Goal: Task Accomplishment & Management: Complete application form

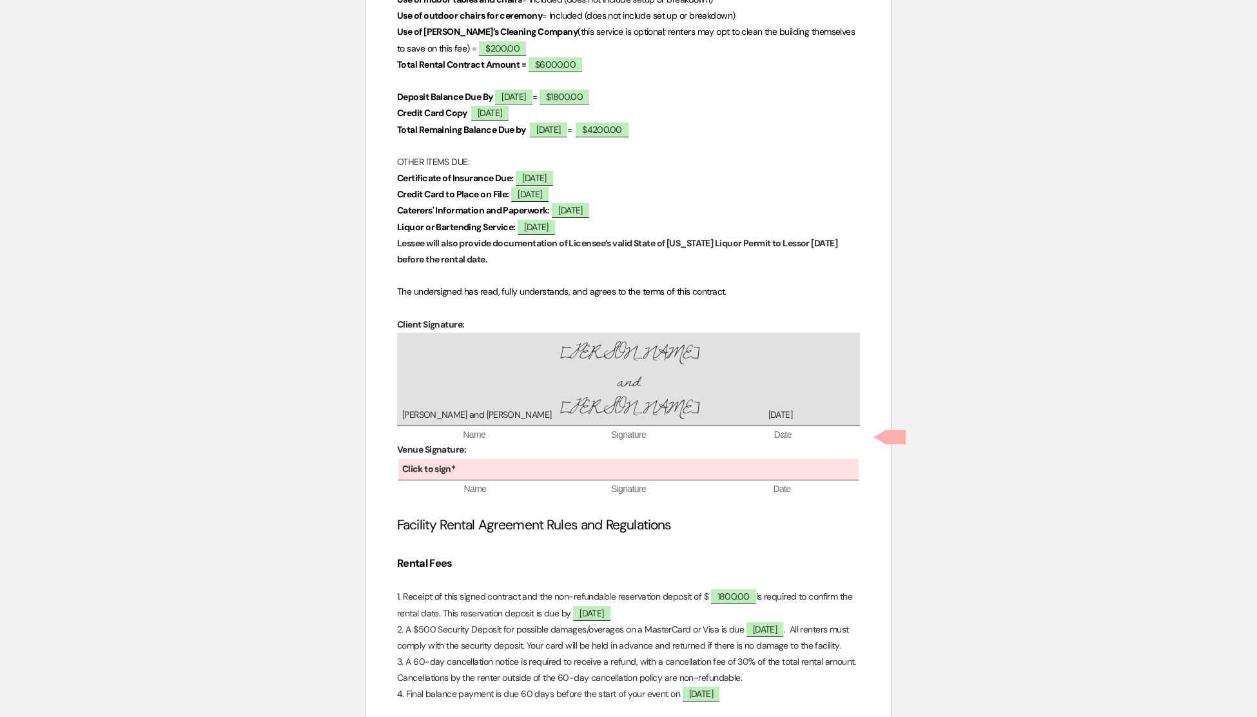
scroll to position [1041, 0]
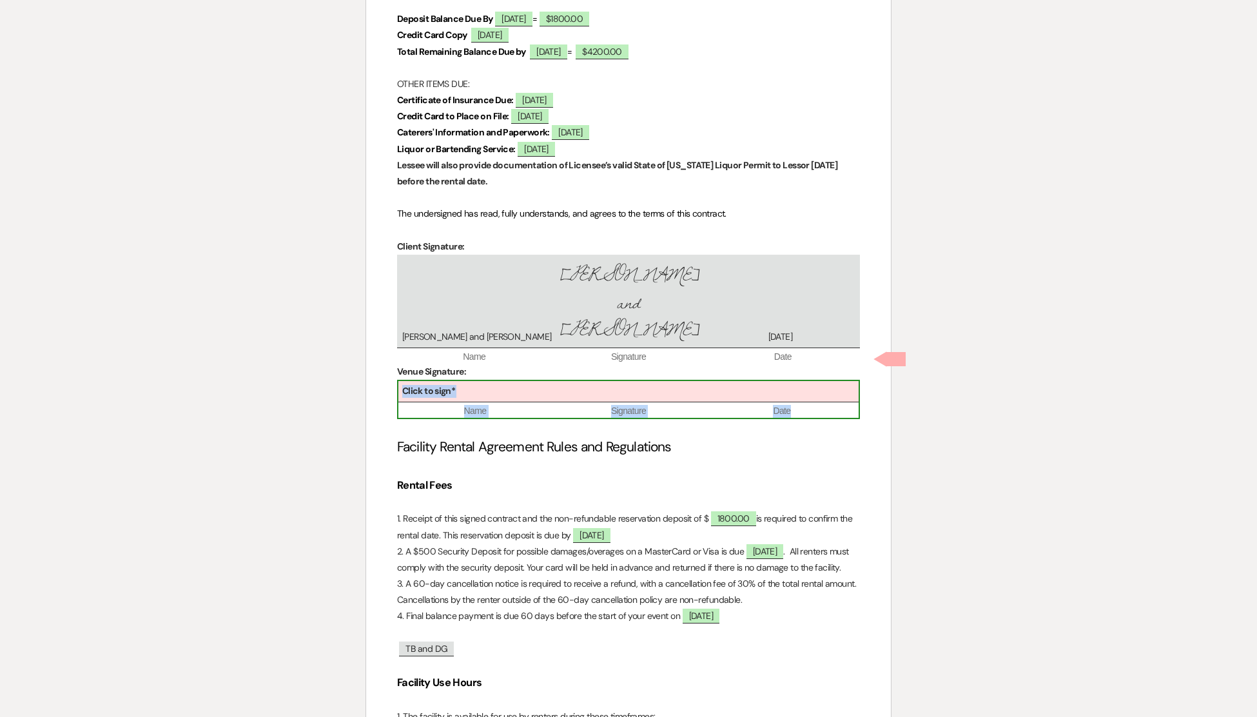
click at [620, 381] on div "Click to sign*" at bounding box center [628, 391] width 460 height 21
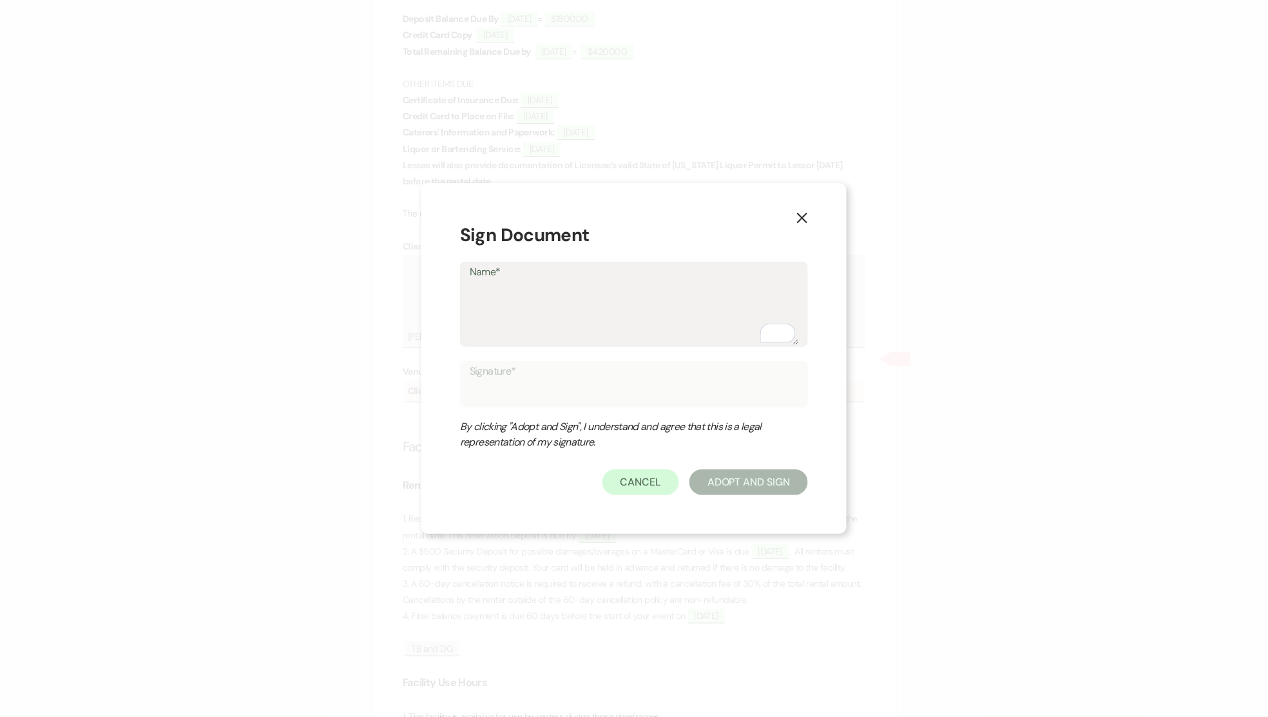
type textarea "K"
type input "K"
type textarea "Ke"
type input "Ke"
type textarea "Ket"
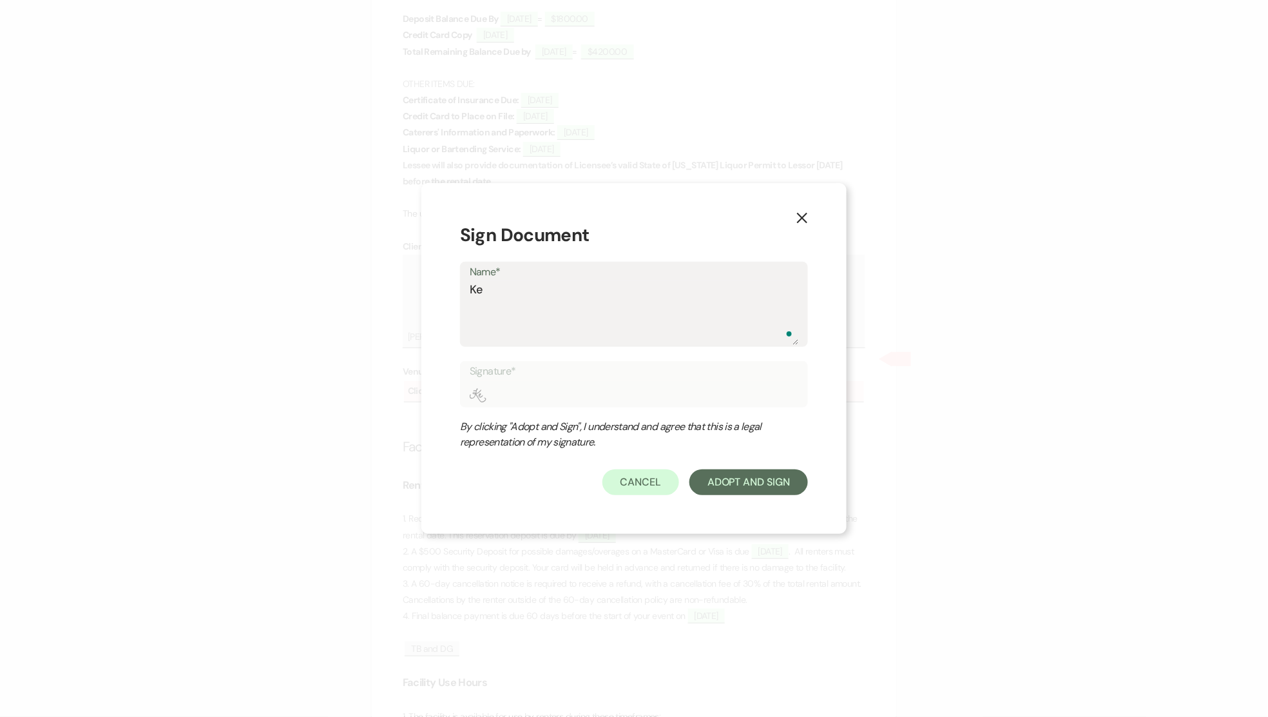
type input "Ket"
type textarea "Ketc"
type input "Ketc"
type textarea "Ketch"
type input "Ketch"
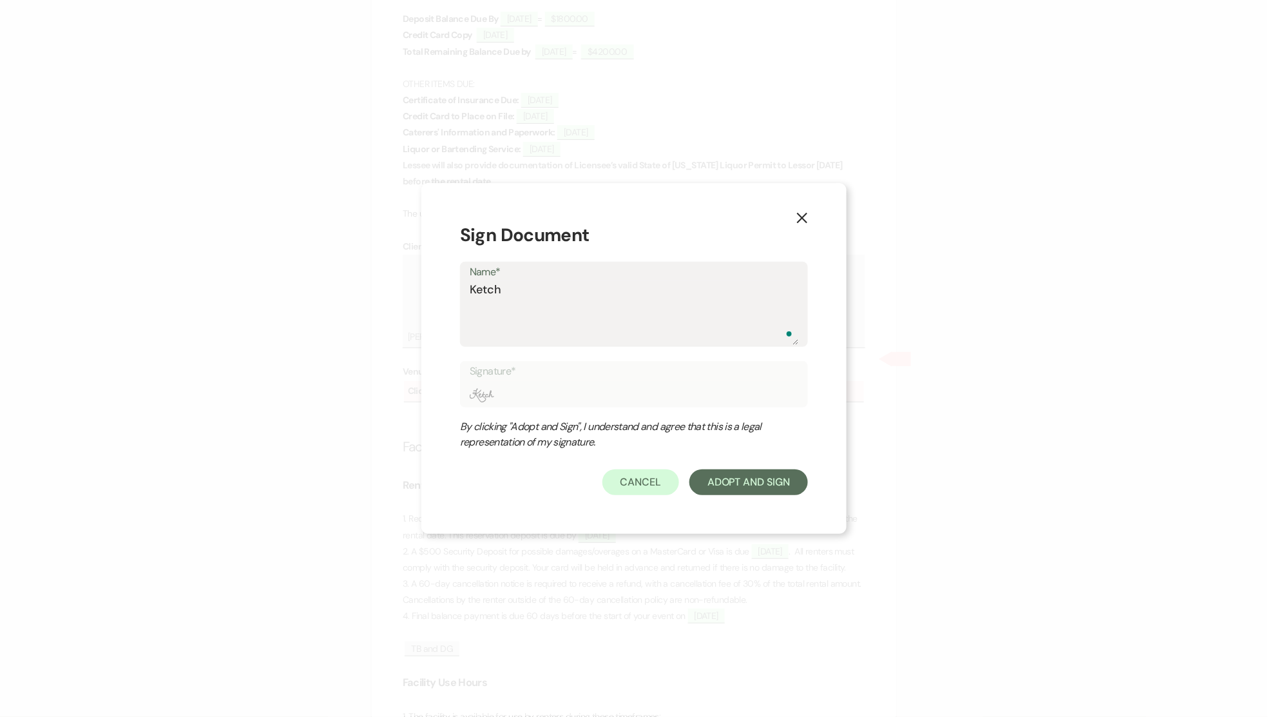
type textarea "Ketcha"
type input "Ketcha"
type textarea "Ketcha"
type input "Ketcha"
type textarea "Ketcha O"
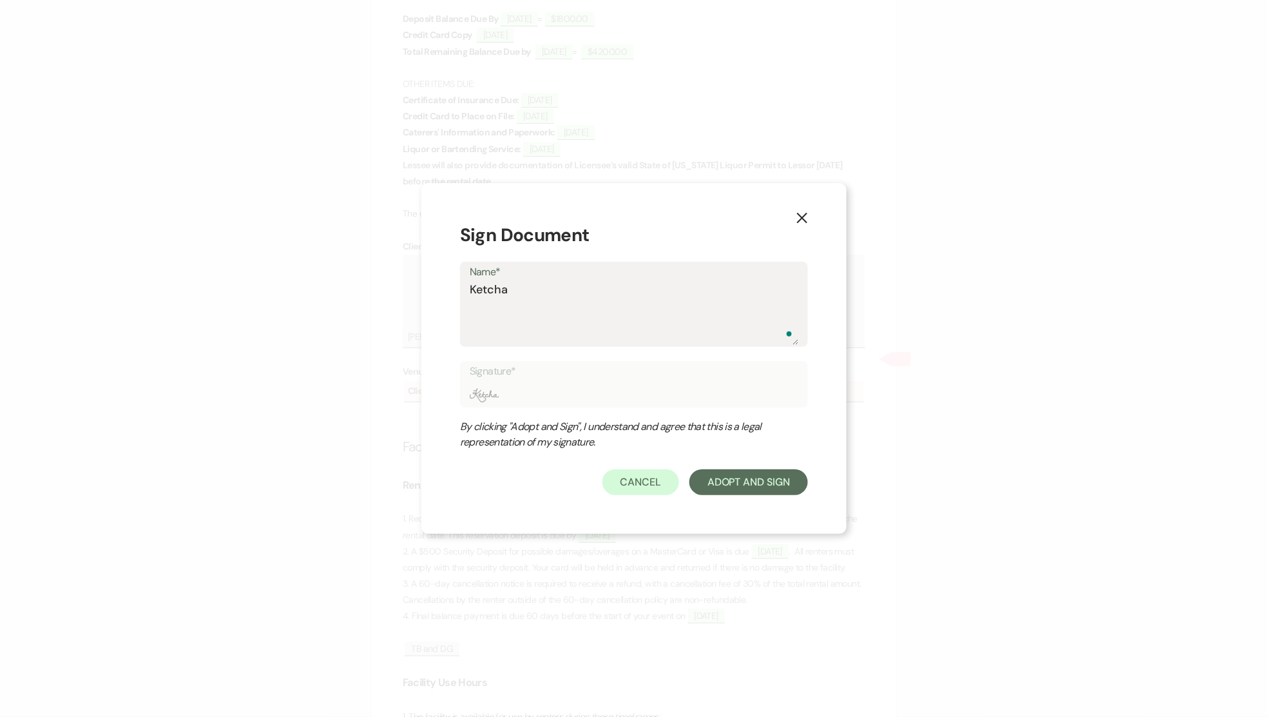
type input "Ketcha O"
type textarea "Ketcha Ou"
type input "Ketcha Ou"
type textarea "Ketcha Out"
type input "Ketcha Out"
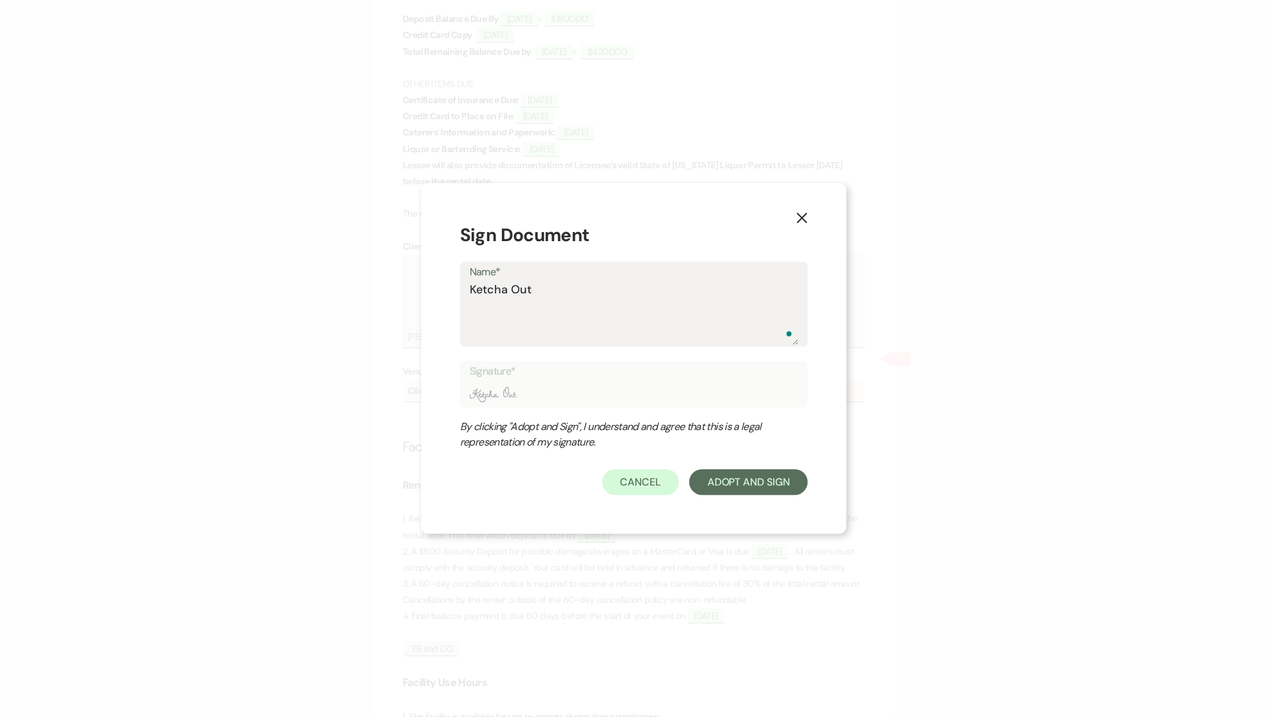
type textarea "Ketcha Outd"
type input "Ketcha Outd"
type textarea "Ketcha Outdo"
type input "Ketcha Outdo"
type textarea "Ketcha Outdoo"
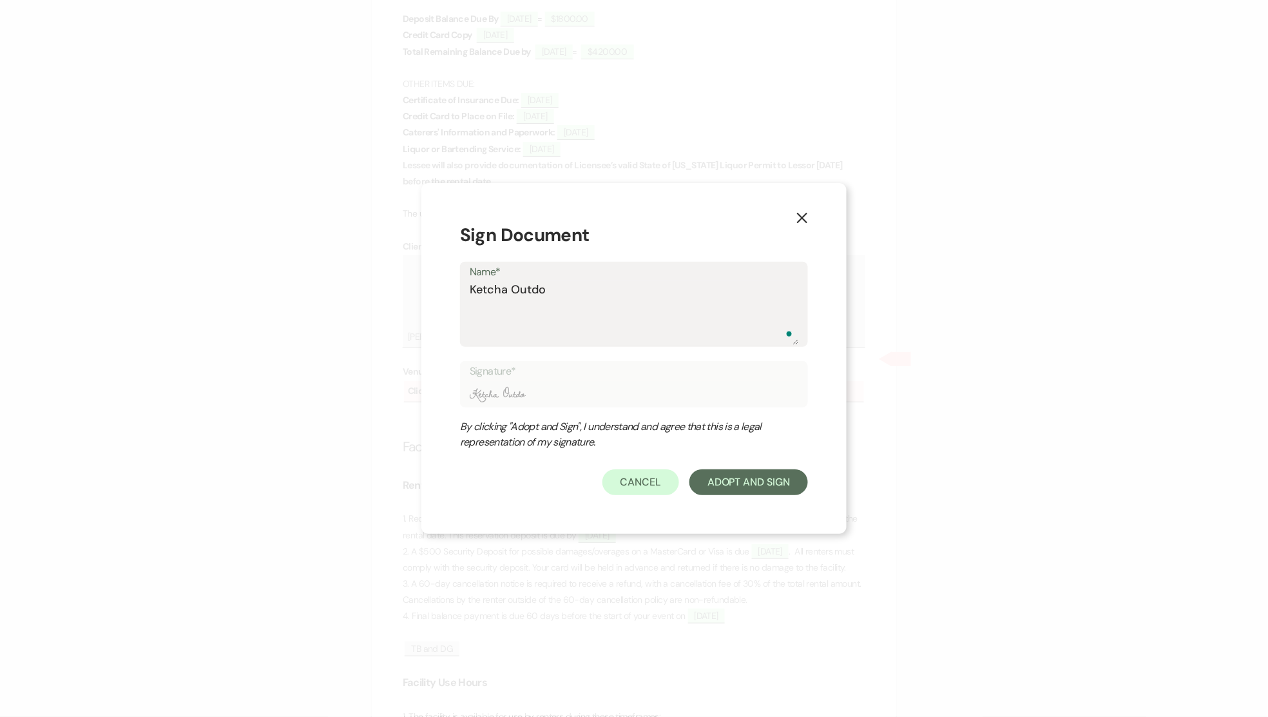
type input "Ketcha Outdoo"
type textarea "Ketcha Outdoor"
type input "Ketcha Outdoor"
type textarea "Ketcha Outdoors"
type input "Ketcha Outdoors"
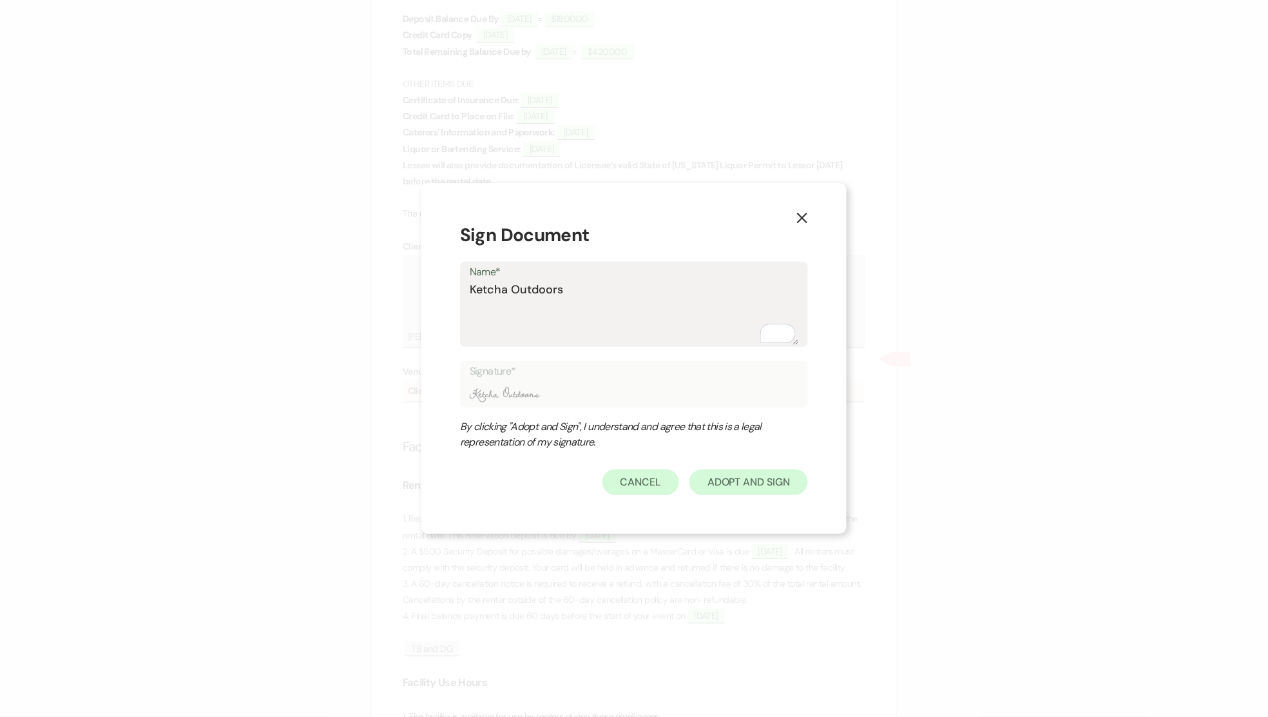
type textarea "Ketcha Outdoors"
click at [769, 486] on button "Adopt And Sign" at bounding box center [749, 482] width 119 height 26
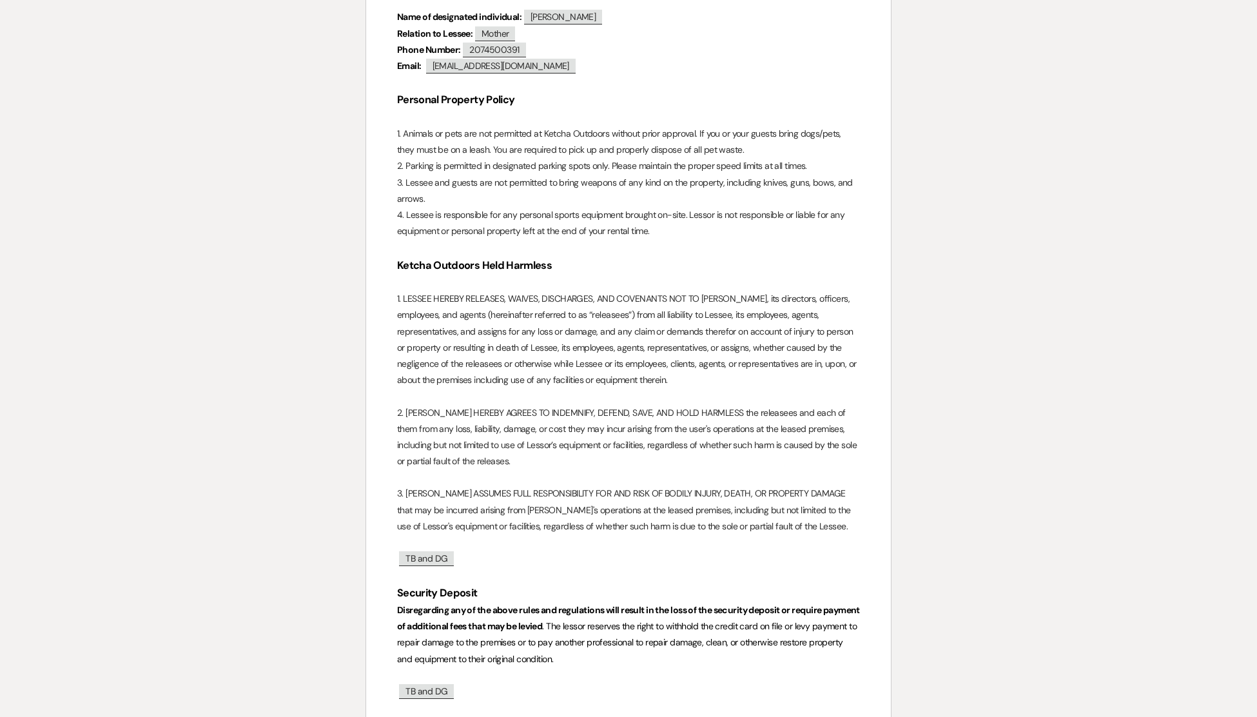
scroll to position [4221, 0]
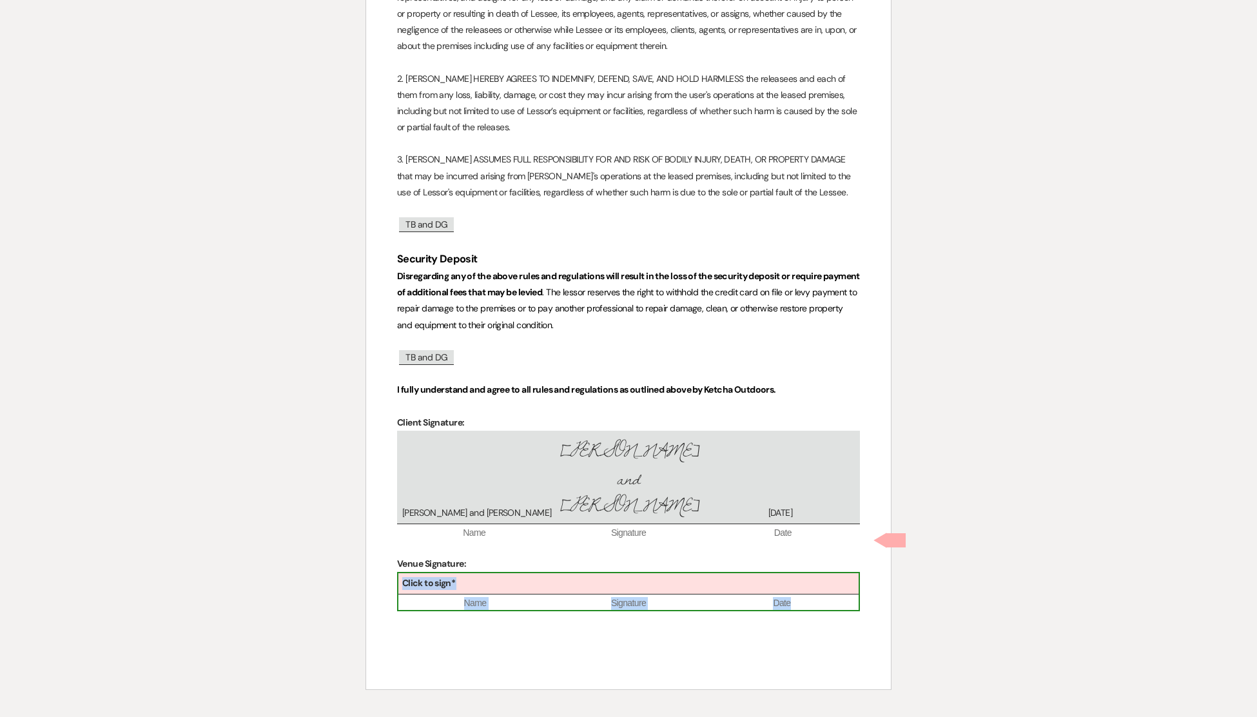
click at [626, 573] on div "Click to sign*" at bounding box center [628, 583] width 460 height 21
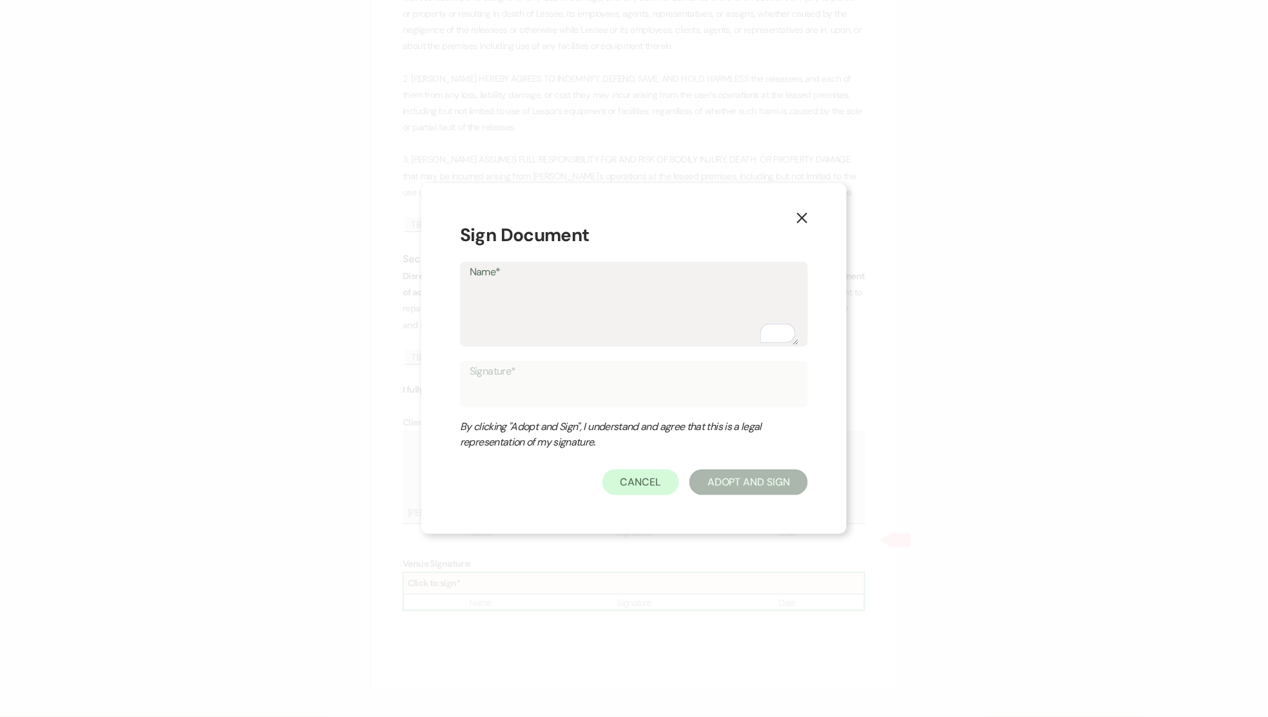
type textarea "K"
type input "K"
type textarea "Ke"
type input "Ke"
type textarea "Ket"
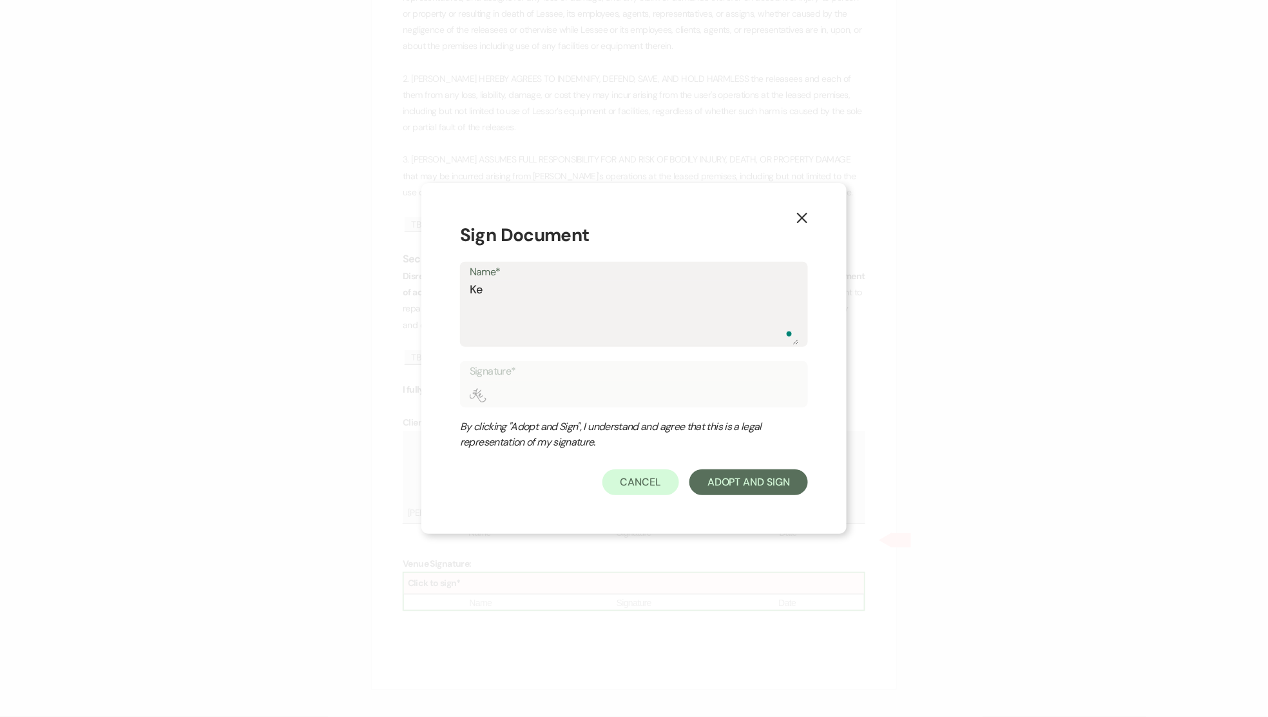
type input "Ket"
type textarea "Ketc"
type input "Ketc"
type textarea "Ketch"
type input "Ketch"
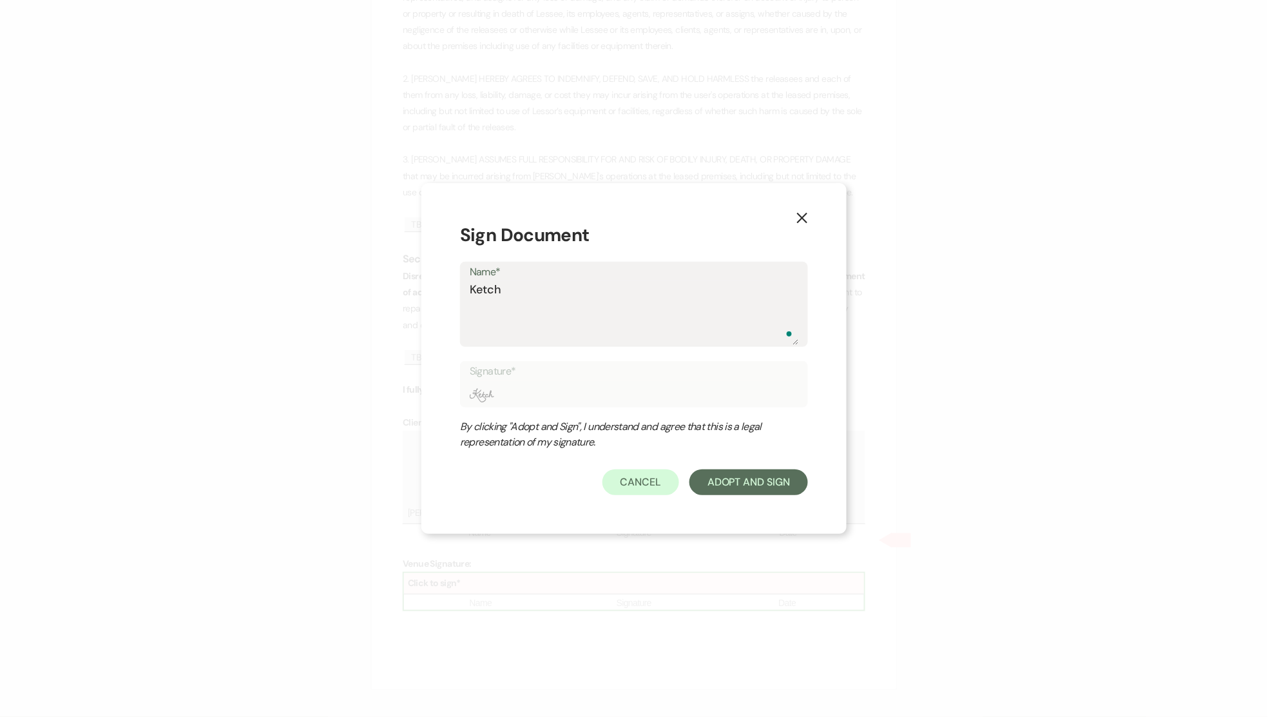
type textarea "Ketcha"
type input "Ketcha"
type textarea "Ketcha"
type input "Ketcha"
type textarea "Ketcha O"
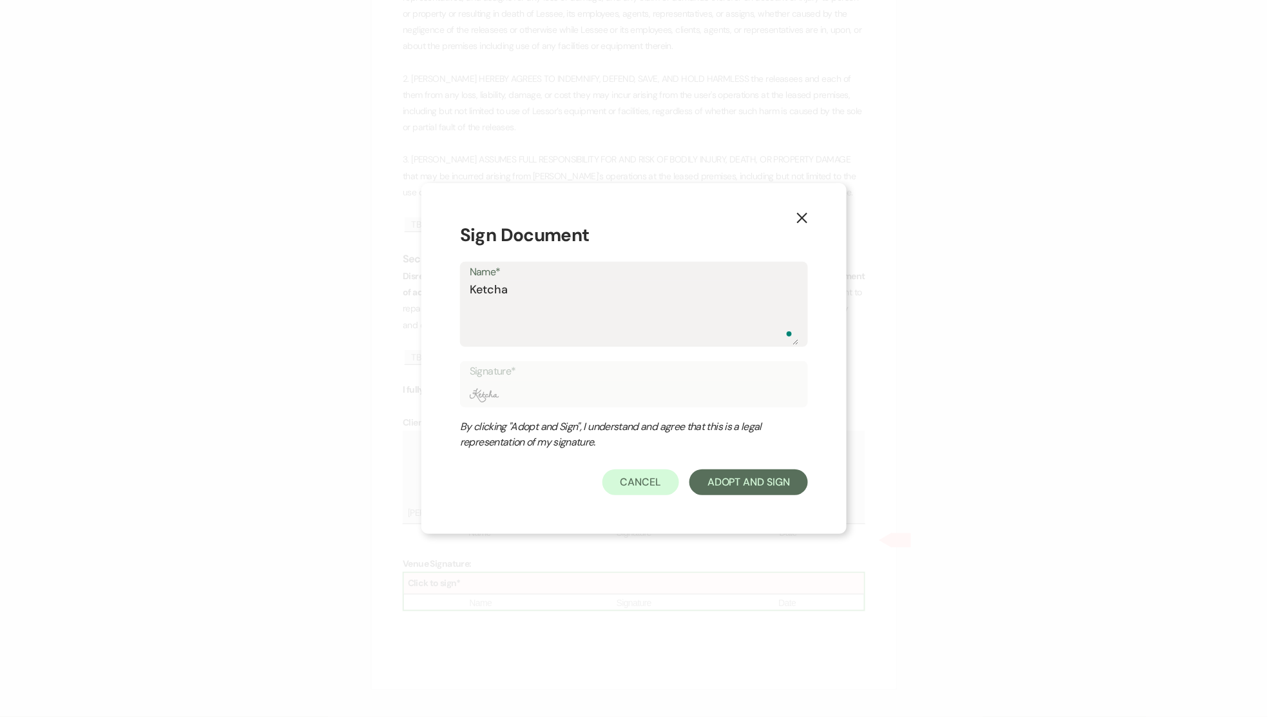
type input "Ketcha O"
type textarea "Ketcha Ou"
type input "Ketcha Ou"
type textarea "Ketcha Out"
type input "Ketcha Out"
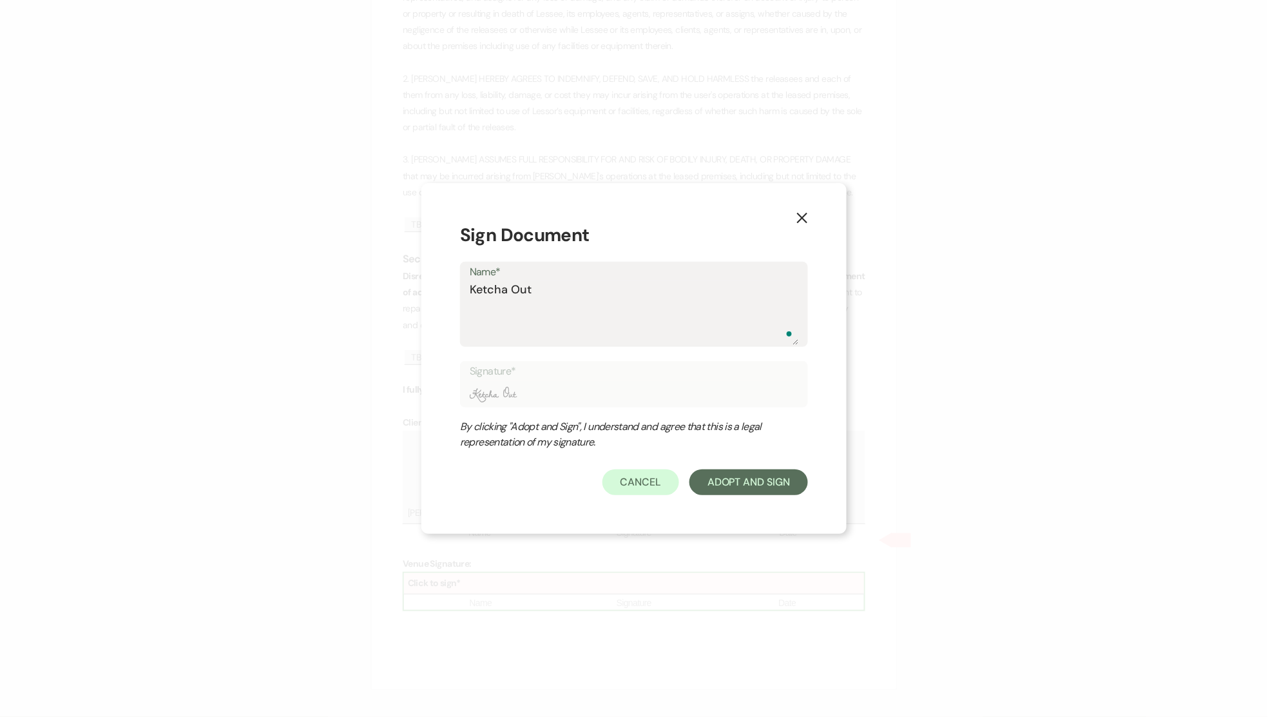
type textarea "Ketcha Outd"
type input "Ketcha Outd"
type textarea "Ketcha Outdo"
type input "Ketcha Outdo"
type textarea "Ketcha Outdoo"
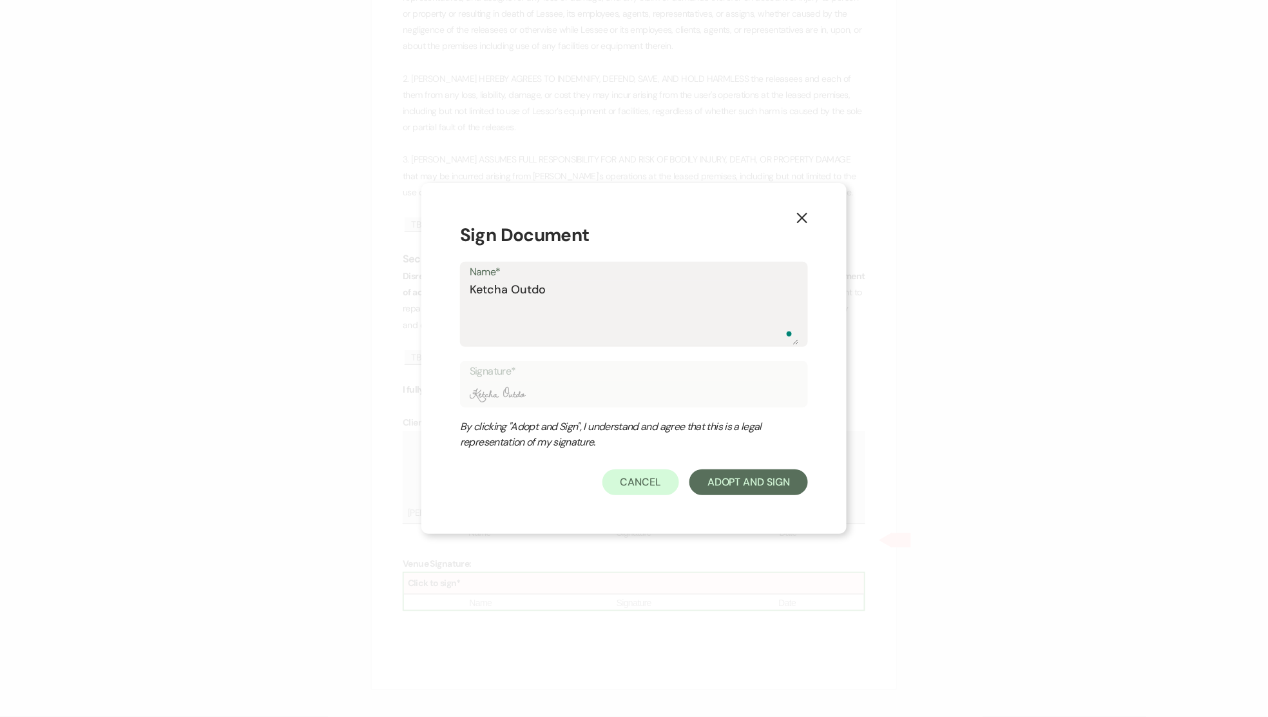
type input "Ketcha Outdoo"
type textarea "Ketcha Outdoor"
type input "Ketcha Outdoor"
type textarea "Ketcha Outdoors"
type input "Ketcha Outdoors"
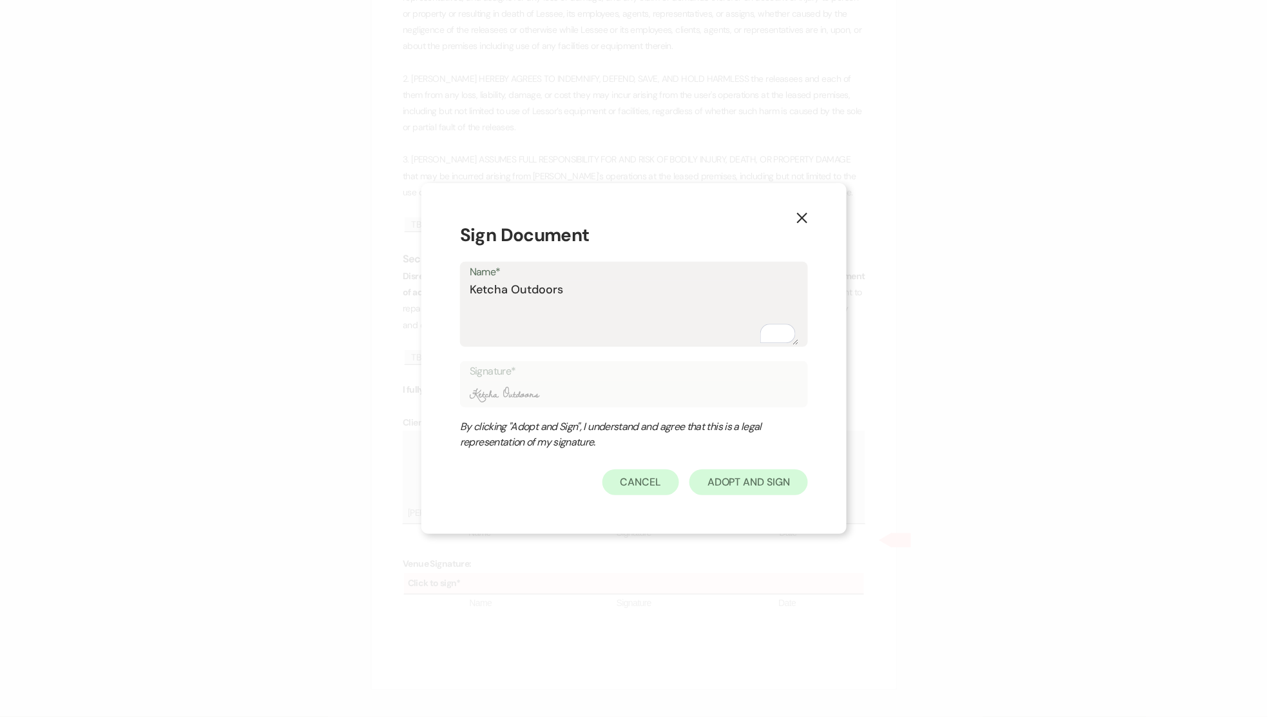
type textarea "Ketcha Outdoors"
click at [737, 487] on button "Adopt And Sign" at bounding box center [749, 482] width 119 height 26
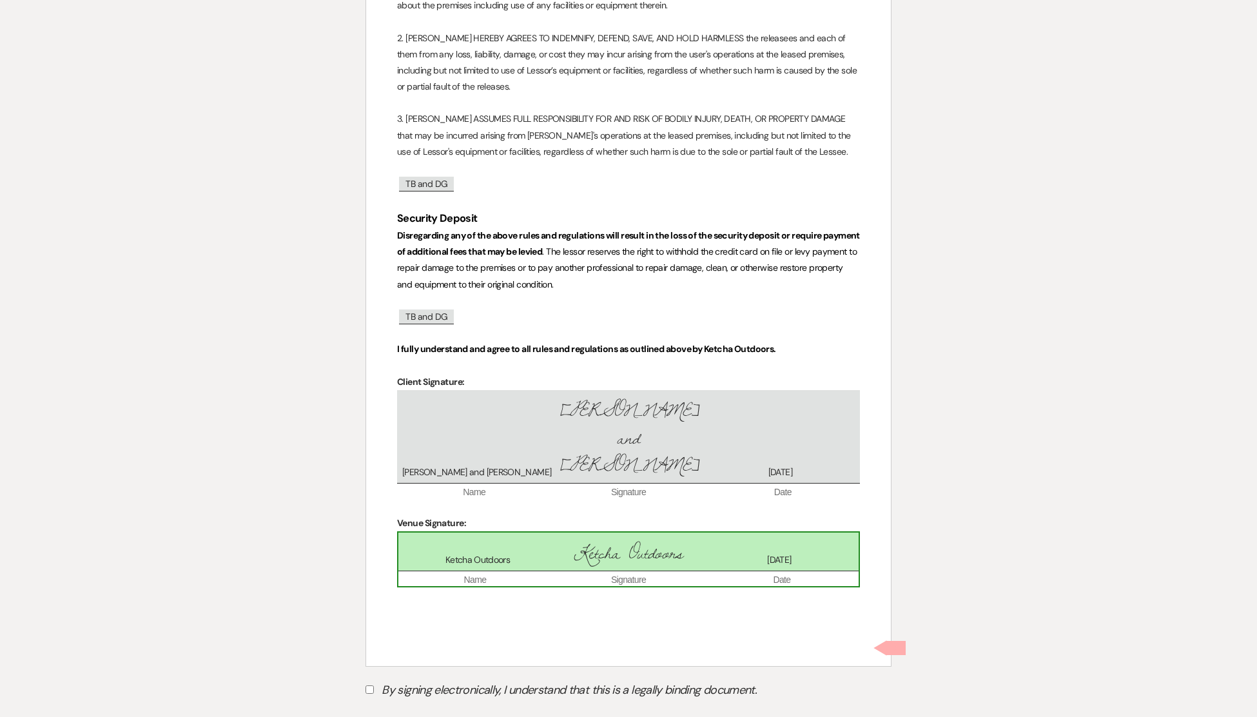
scroll to position [4331, 0]
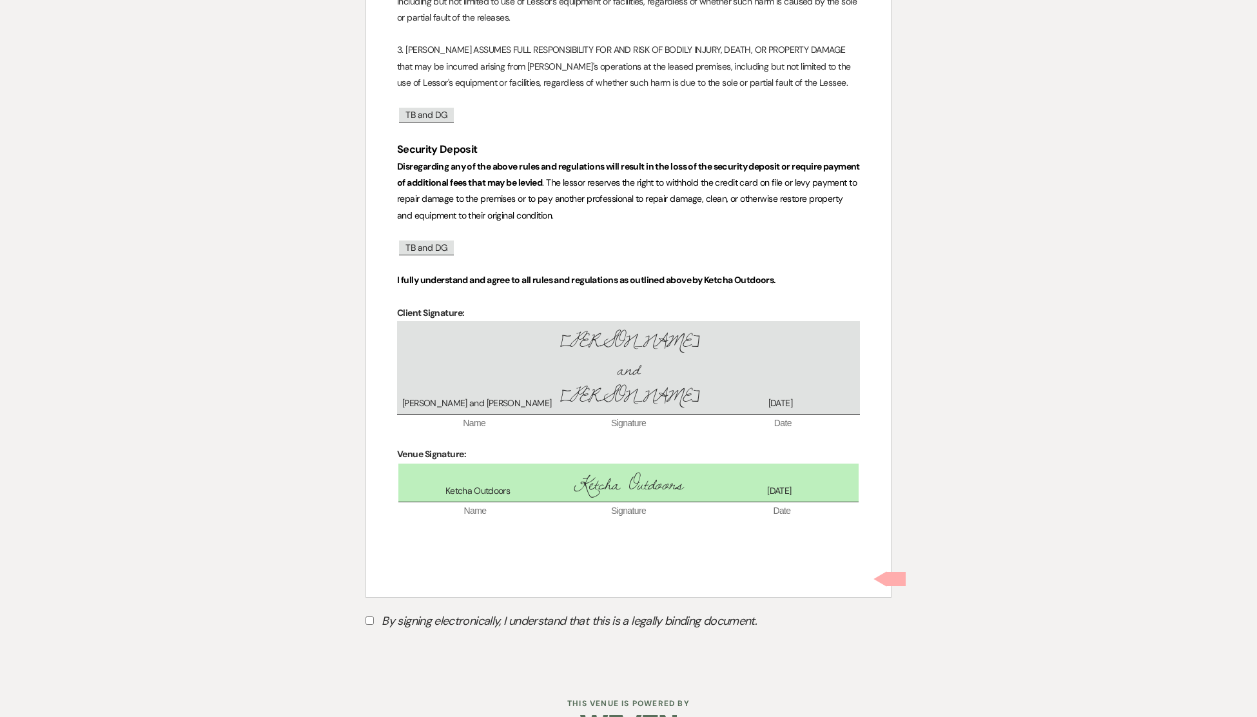
click at [367, 616] on input "By signing electronically, I understand that this is a legally binding document." at bounding box center [369, 620] width 8 height 8
checkbox input "true"
click at [412, 641] on button "Submit" at bounding box center [410, 652] width 90 height 23
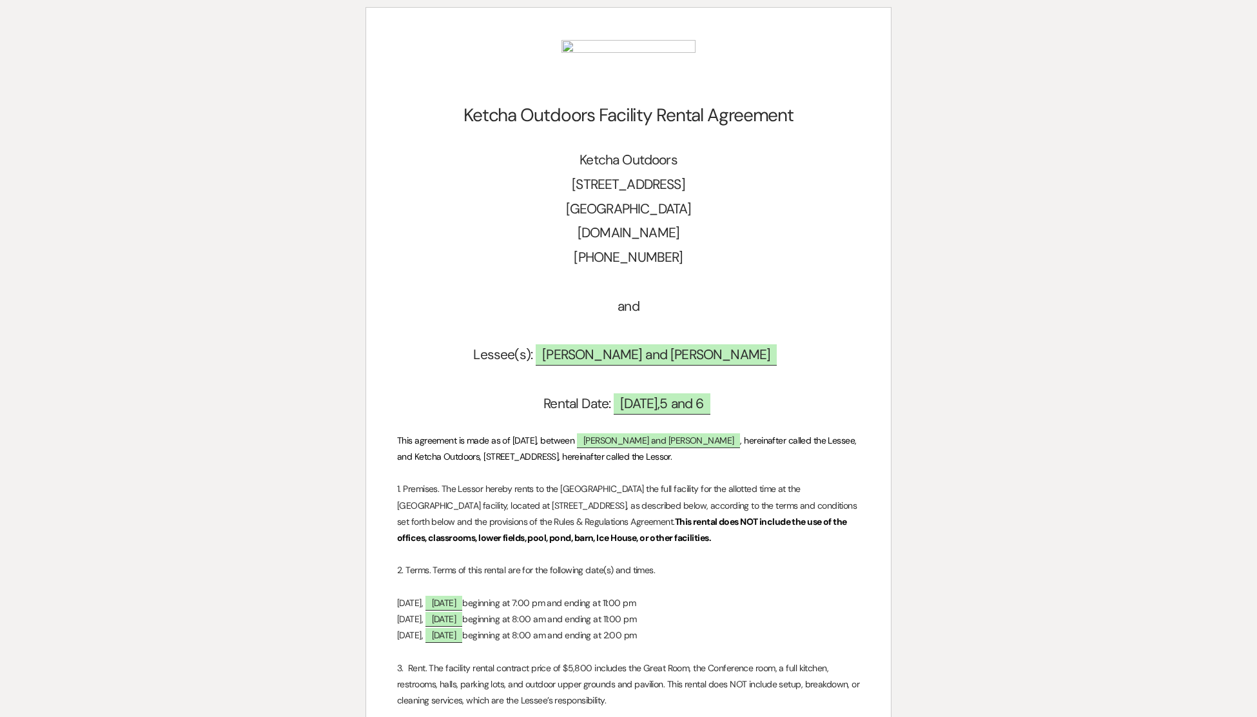
scroll to position [0, 0]
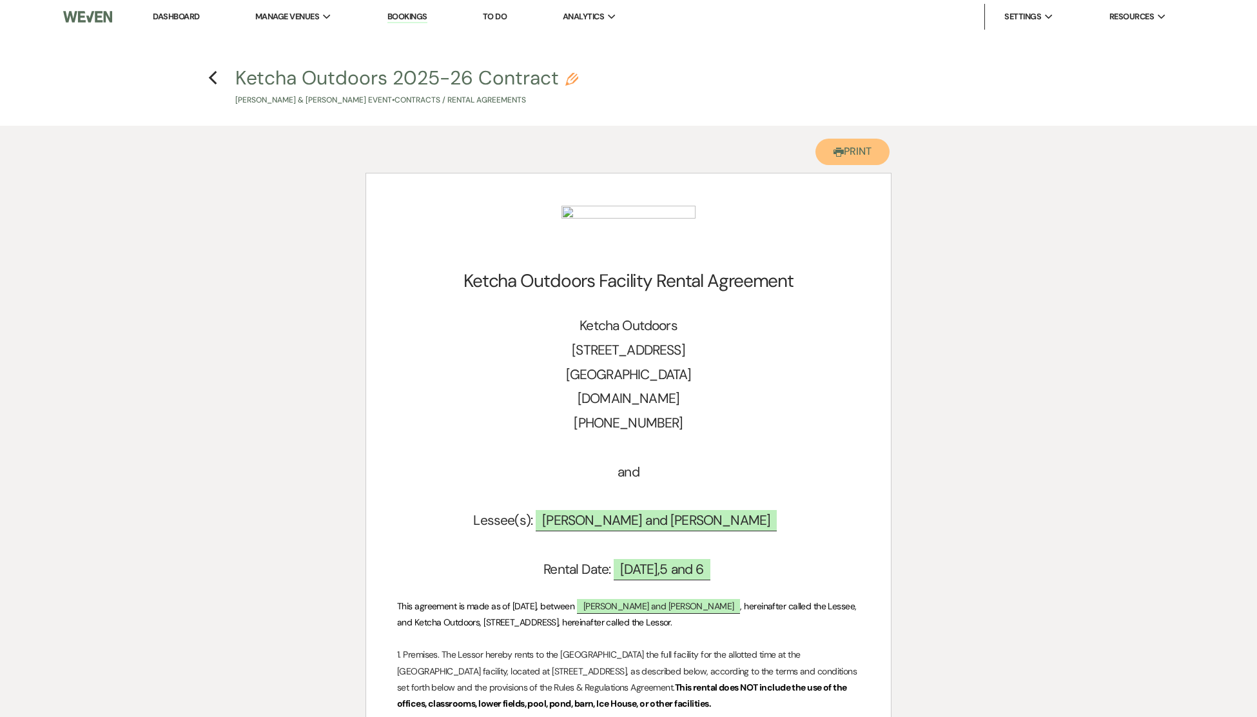
click at [854, 154] on button "Printer Print" at bounding box center [852, 152] width 74 height 26
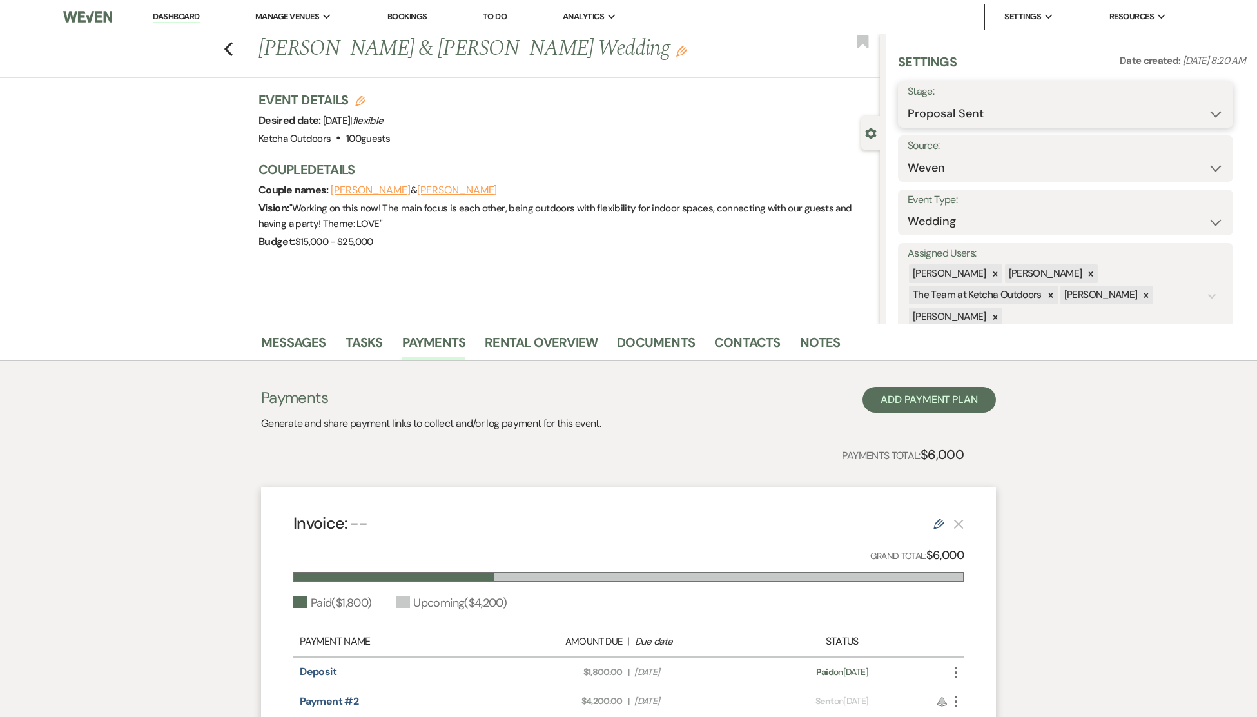
click at [1213, 111] on select "Inquiry Follow Up Tour Requested Tour Confirmed Toured Proposal Sent Booked Lost" at bounding box center [1065, 113] width 316 height 25
select select "7"
click at [907, 101] on select "Inquiry Follow Up Tour Requested Tour Confirmed Toured Proposal Sent Booked Lost" at bounding box center [1065, 113] width 316 height 25
click at [1196, 104] on button "Save" at bounding box center [1197, 105] width 73 height 26
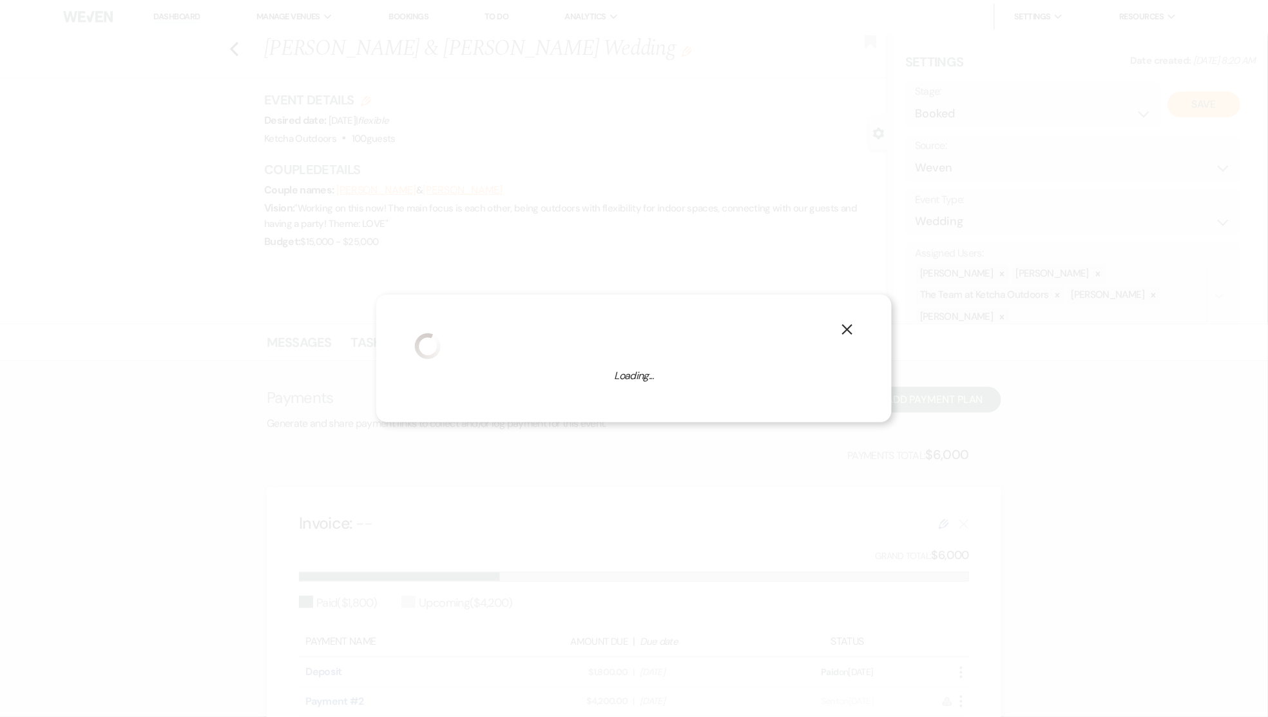
select select "1"
select select "502"
select select "false"
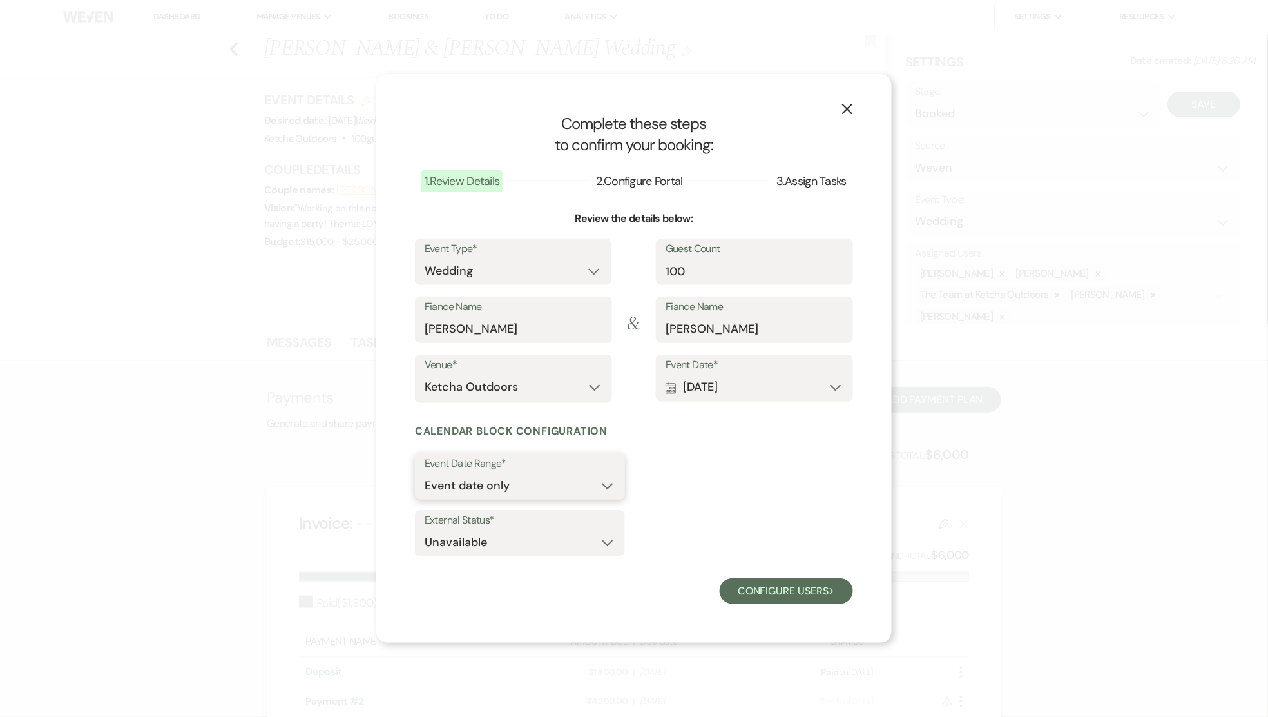
click at [606, 488] on select "Event date only Event date and" at bounding box center [520, 485] width 191 height 25
select select "eventDateAnd"
click at [425, 473] on select "Event date only Event date and" at bounding box center [520, 485] width 191 height 25
type input "1"
click at [716, 483] on input "1" at bounding box center [683, 485] width 79 height 25
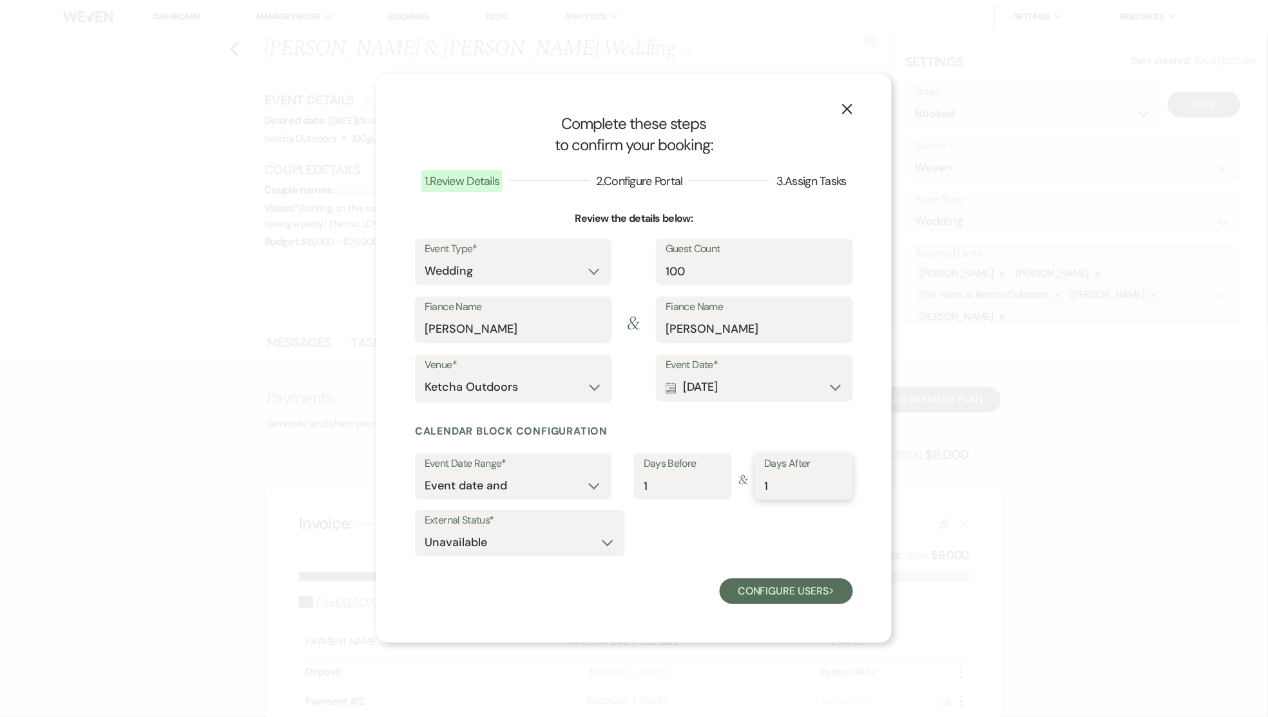
type input "1"
click at [840, 484] on input "1" at bounding box center [804, 485] width 79 height 25
click at [798, 586] on button "Configure users Next" at bounding box center [786, 591] width 133 height 26
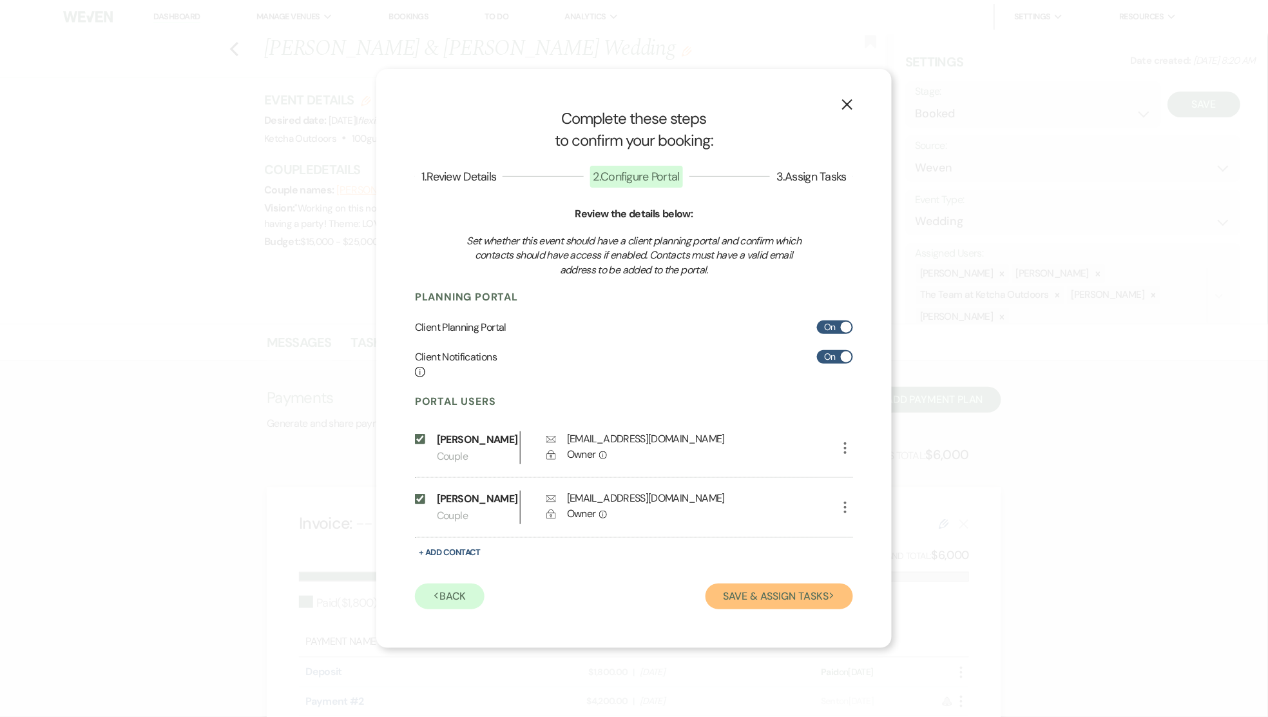
click at [788, 598] on button "Save & Assign Tasks Next" at bounding box center [780, 596] width 148 height 26
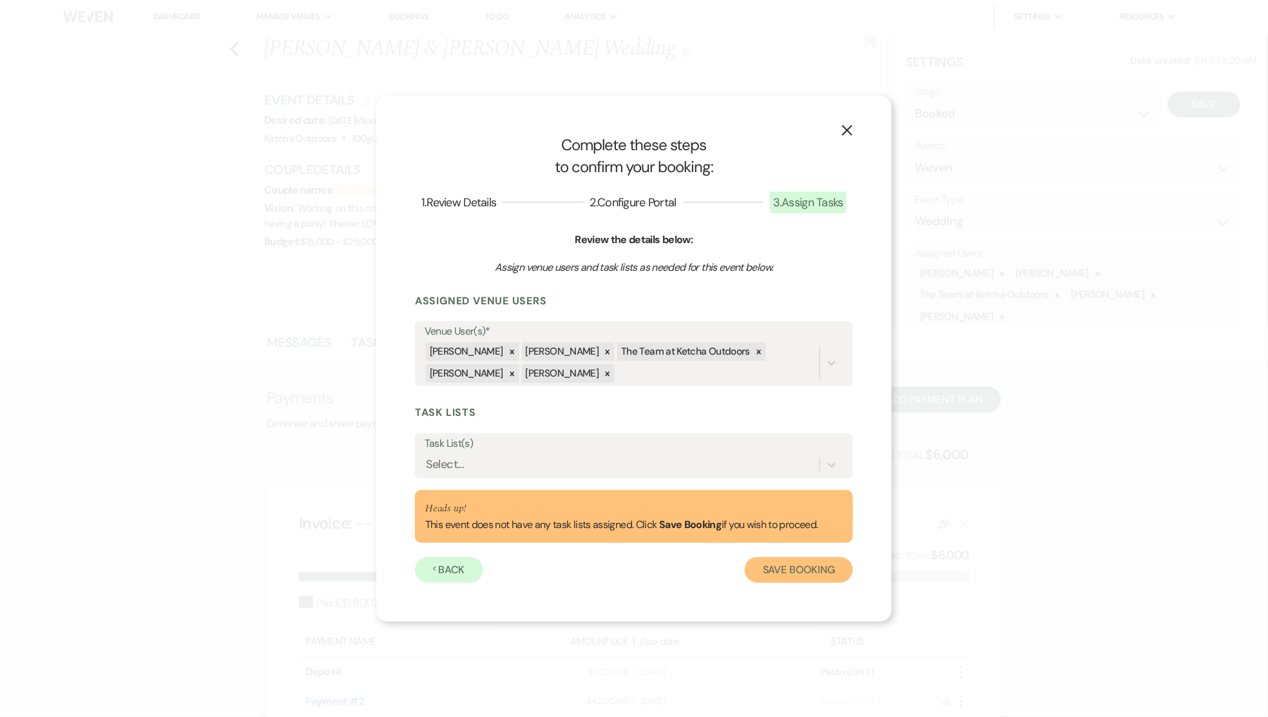
click at [778, 566] on button "Save Booking" at bounding box center [799, 570] width 108 height 26
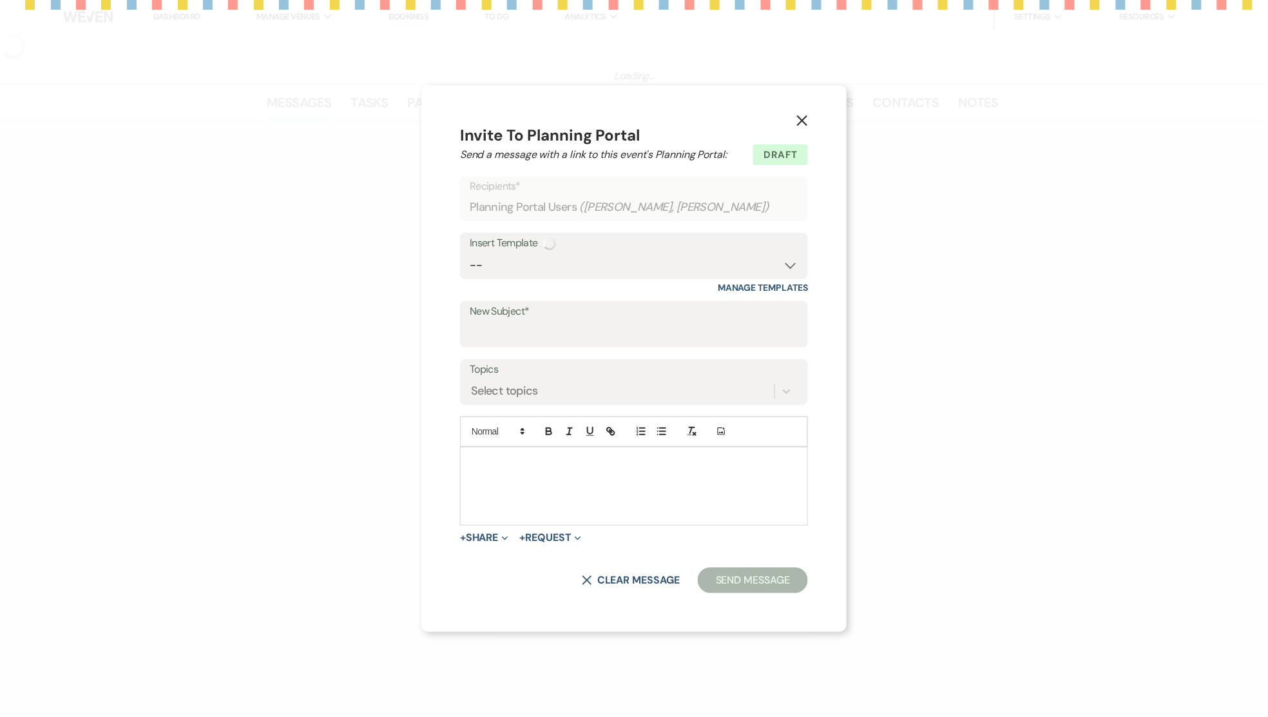
select select "14"
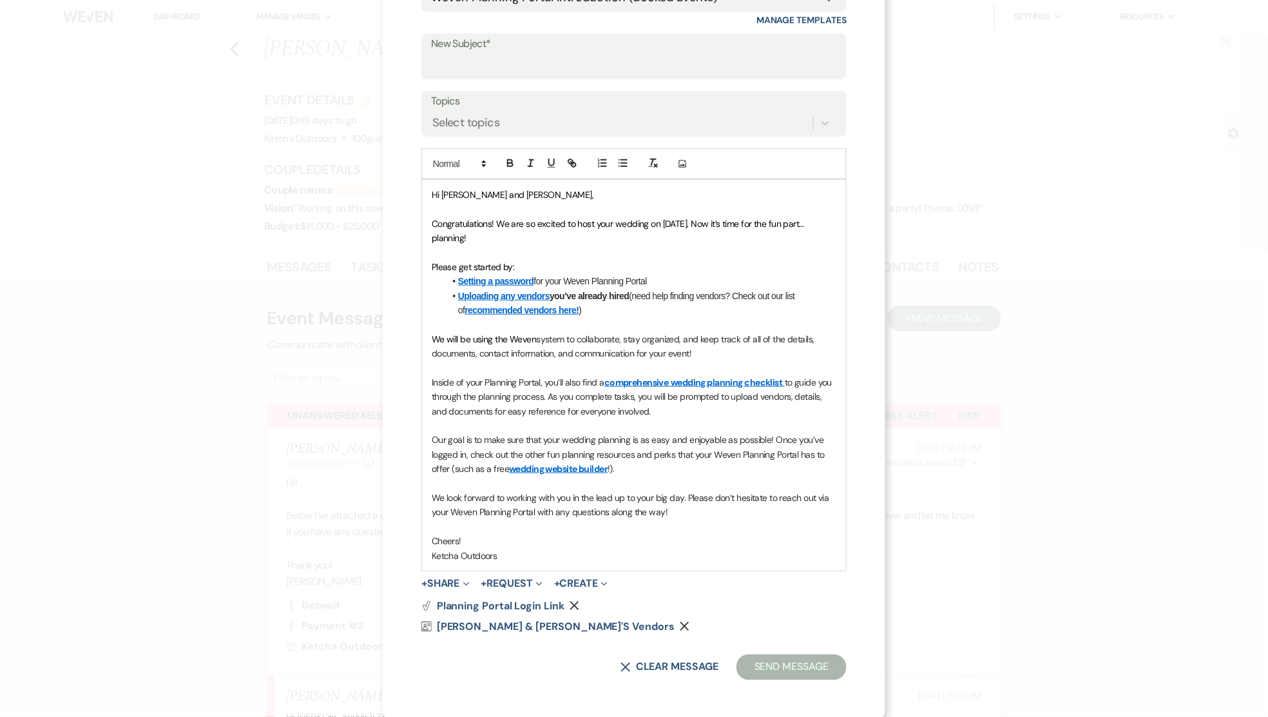
scroll to position [184, 0]
click at [452, 584] on button "+ Share Expand" at bounding box center [445, 582] width 48 height 10
click at [471, 607] on span "Doc Upload Documents" at bounding box center [473, 607] width 72 height 13
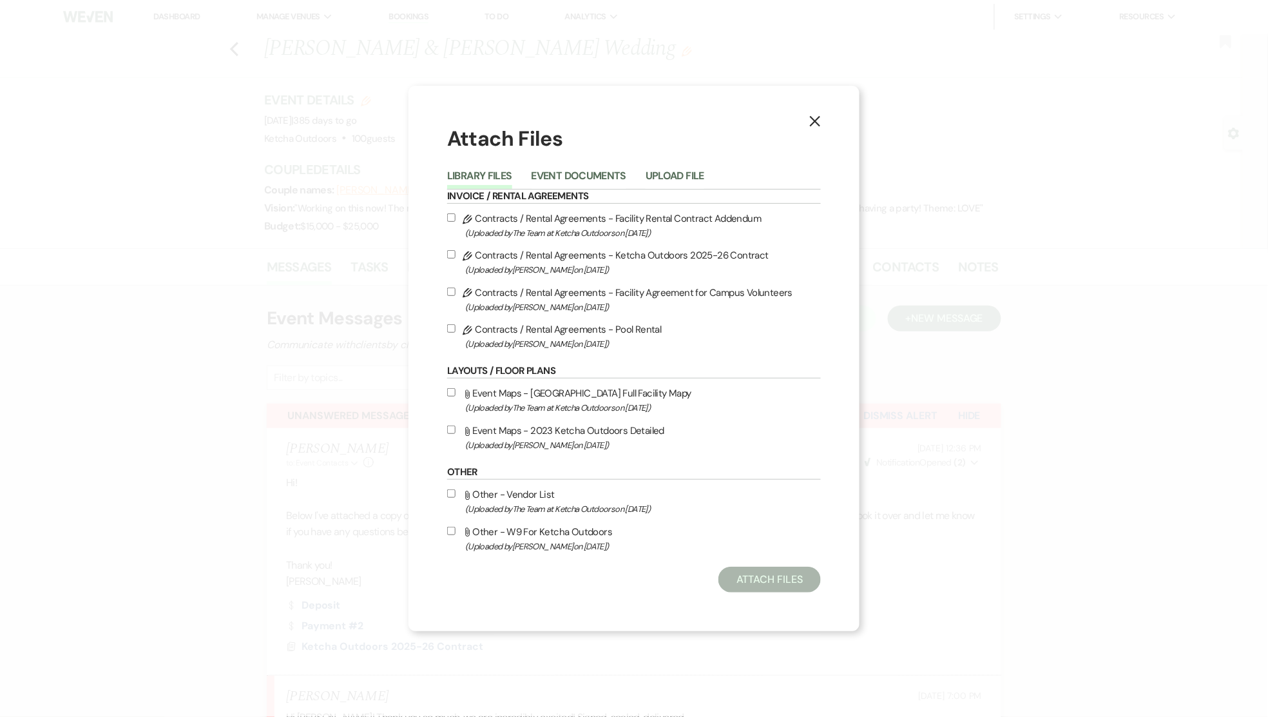
click at [451, 393] on input "Attach File Event Maps - Ketcha Full Facility Mapy (Uploaded by The Team at Ket…" at bounding box center [451, 392] width 8 height 8
checkbox input "true"
click at [775, 574] on button "Attach Files" at bounding box center [770, 579] width 102 height 26
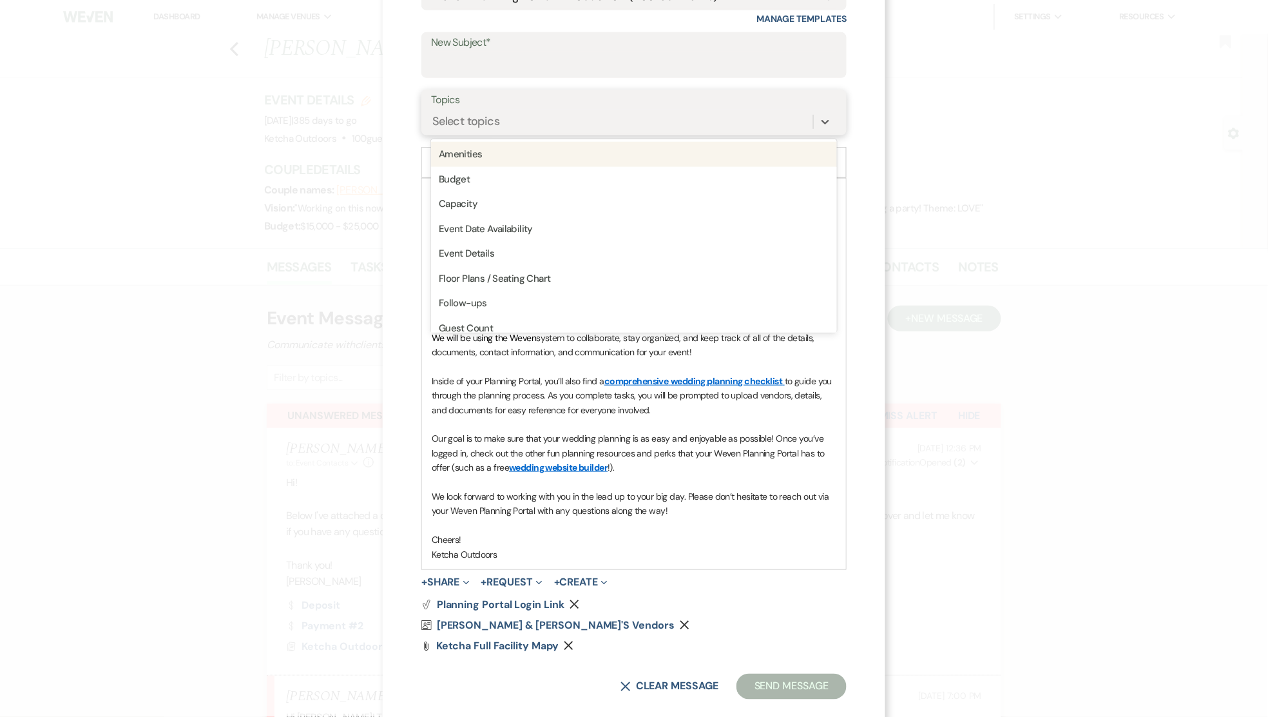
click at [511, 122] on div "Select topics" at bounding box center [622, 122] width 382 height 23
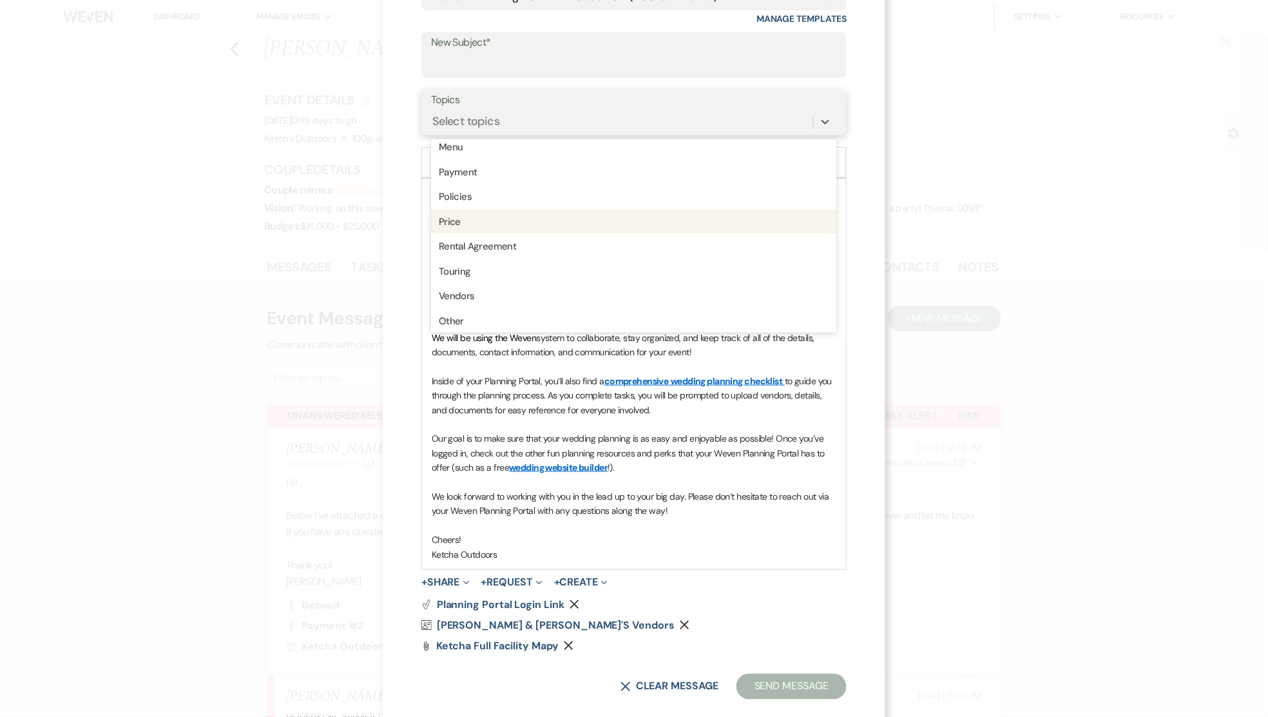
scroll to position [307, 0]
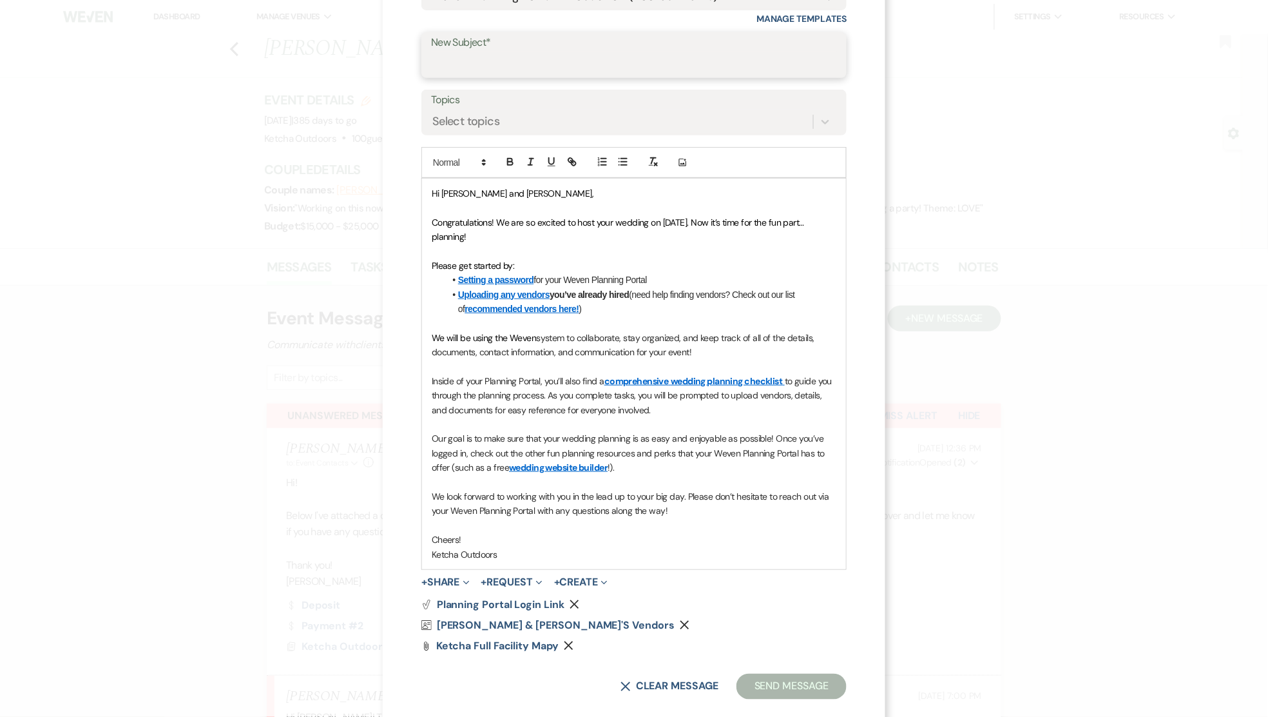
click at [529, 63] on input "New Subject*" at bounding box center [634, 64] width 406 height 25
type input "Planning Portal"
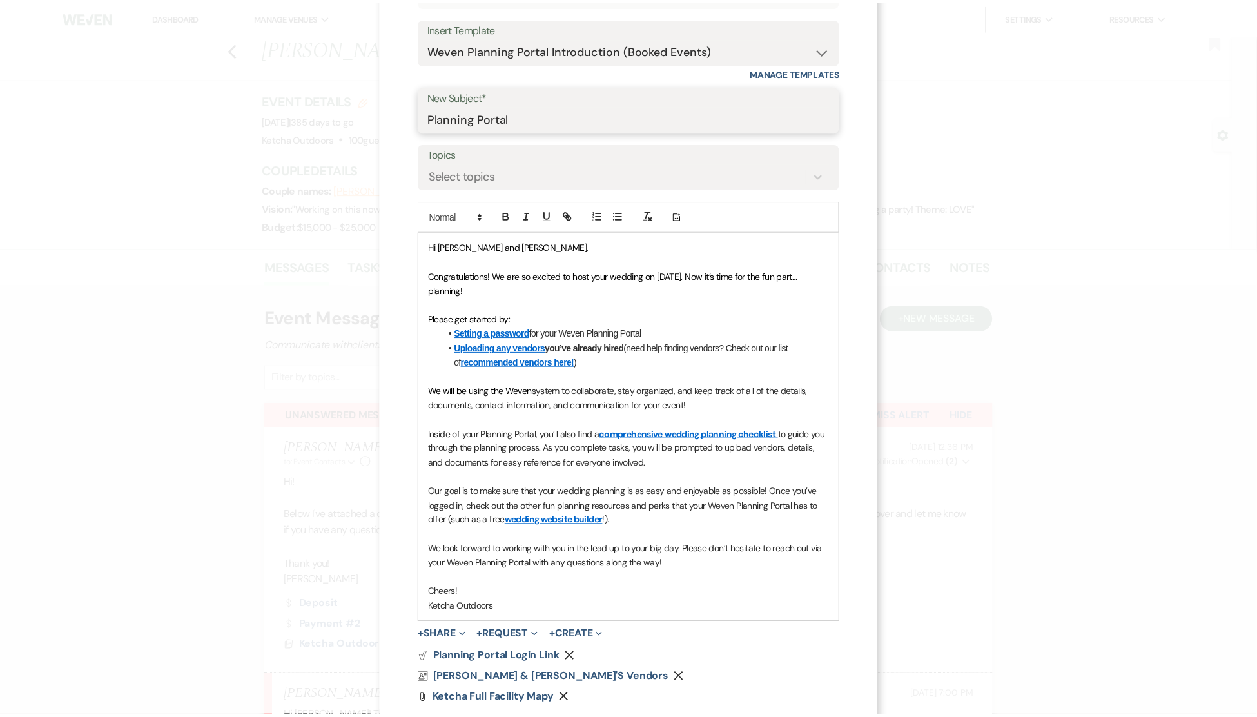
scroll to position [204, 0]
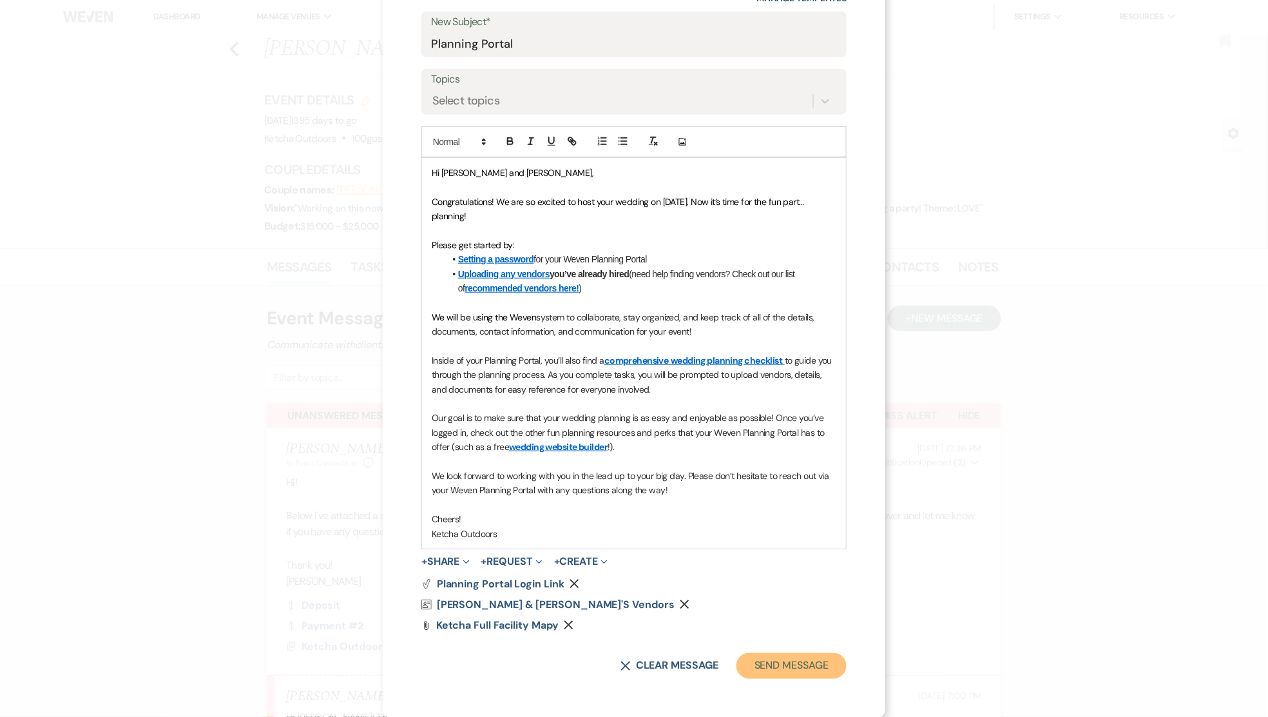
click at [781, 666] on button "Send Message" at bounding box center [792, 666] width 110 height 26
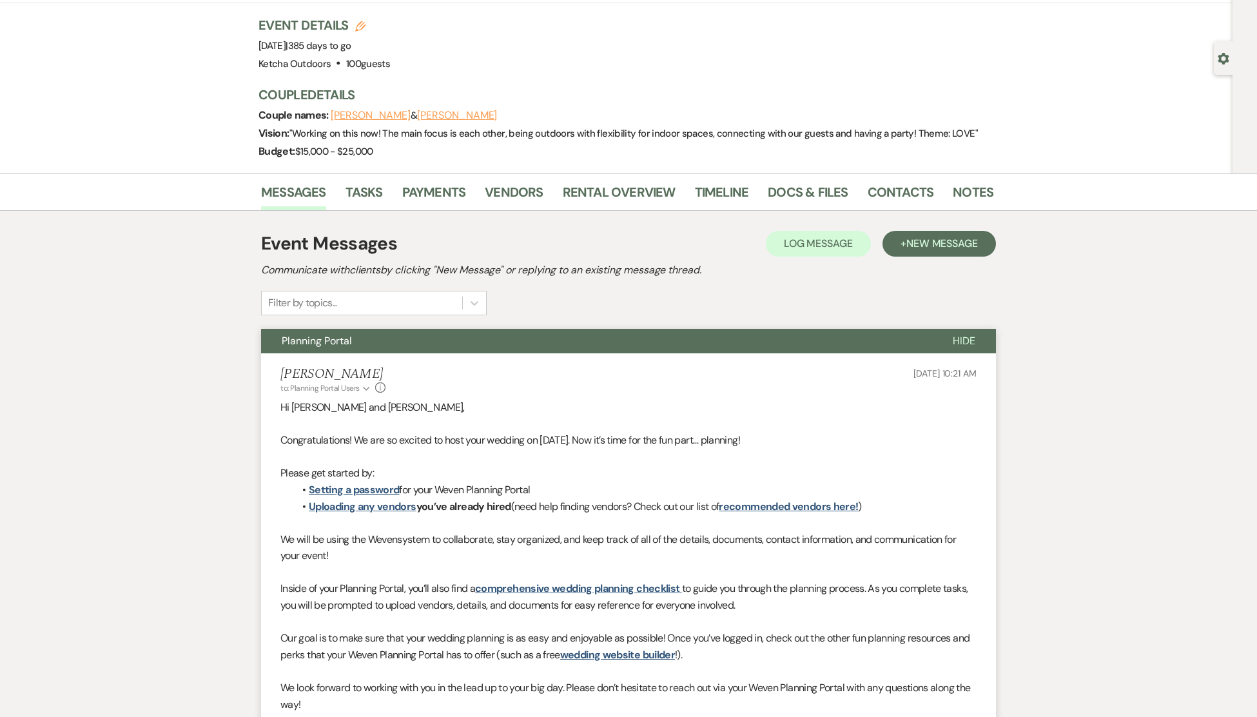
scroll to position [0, 0]
